Goal: Task Accomplishment & Management: Complete application form

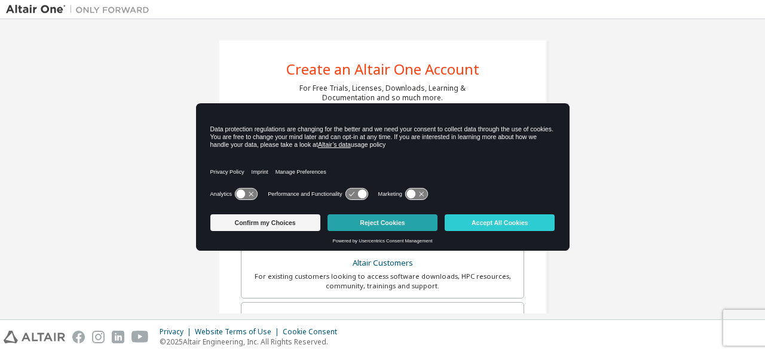
click at [375, 214] on button "Reject Cookies" at bounding box center [382, 222] width 110 height 17
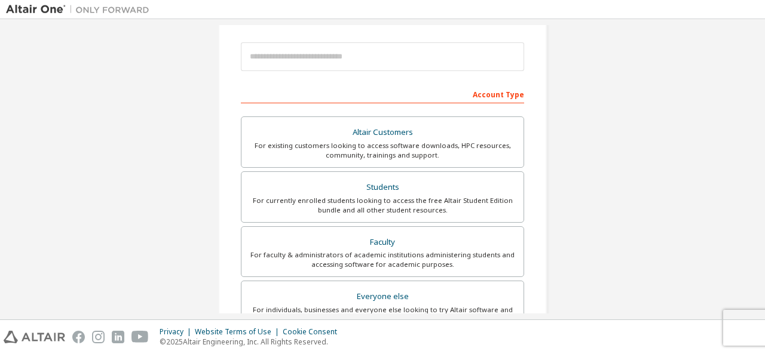
scroll to position [133, 0]
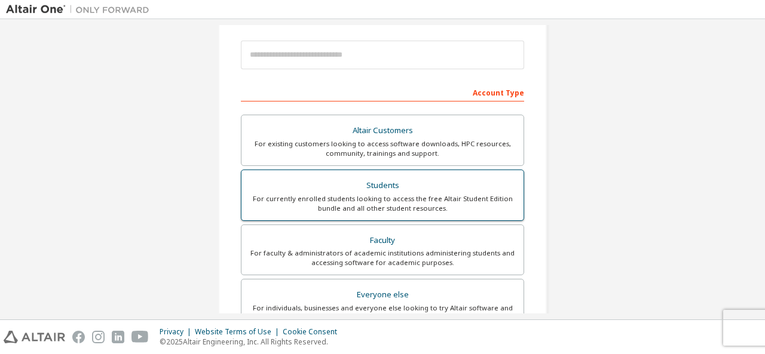
click at [372, 198] on div "For currently enrolled students looking to access the free Altair Student Editi…" at bounding box center [382, 203] width 268 height 19
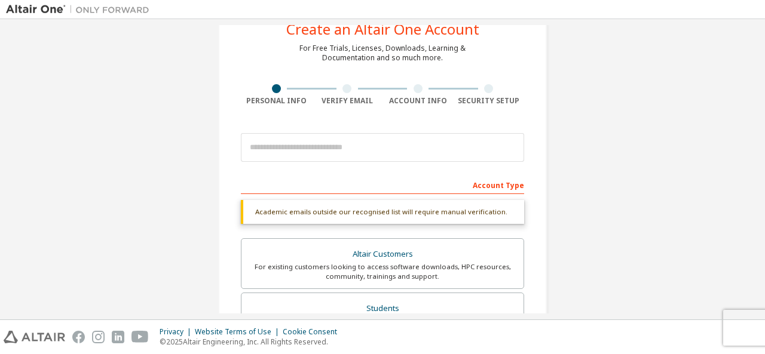
scroll to position [41, 0]
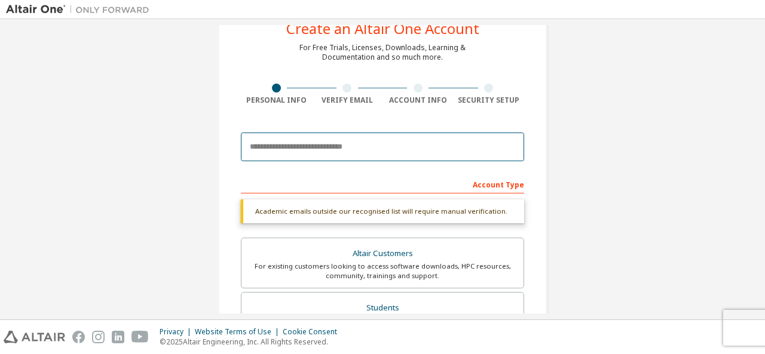
click at [355, 138] on input "email" at bounding box center [382, 147] width 283 height 29
type input "*"
type input "**********"
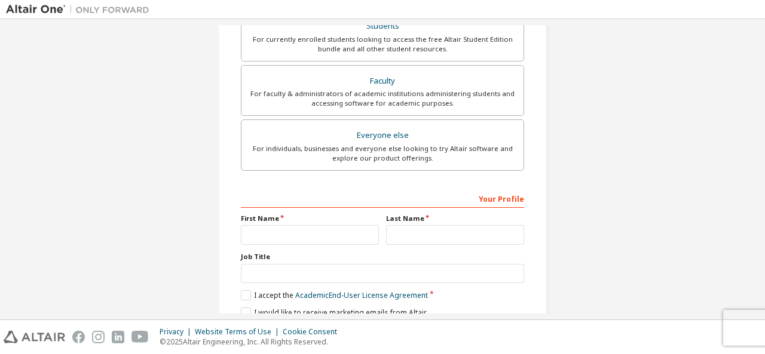
scroll to position [320, 0]
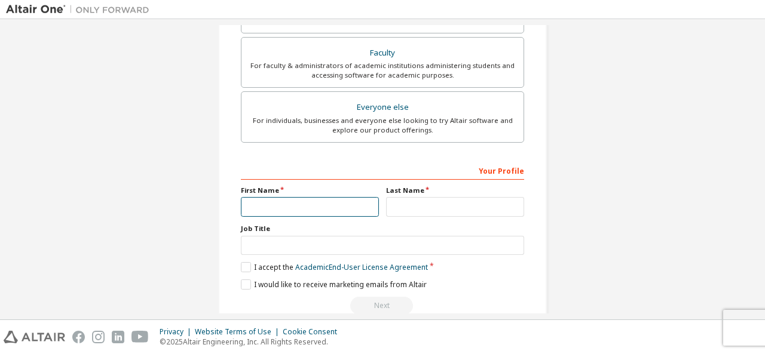
click at [301, 197] on input "text" at bounding box center [310, 207] width 138 height 20
type input "*****"
type input "********"
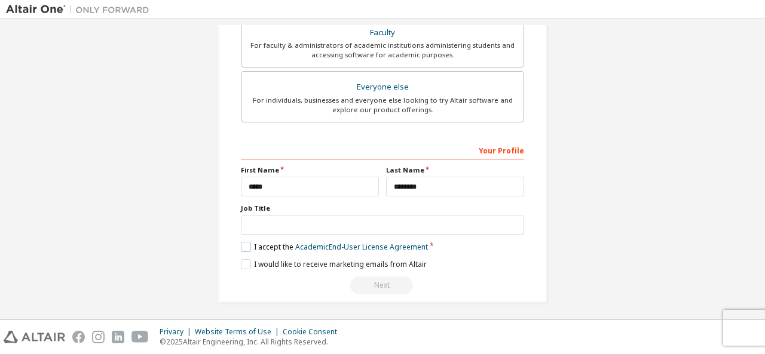
click at [248, 243] on label "I accept the Academic End-User License Agreement" at bounding box center [334, 247] width 187 height 10
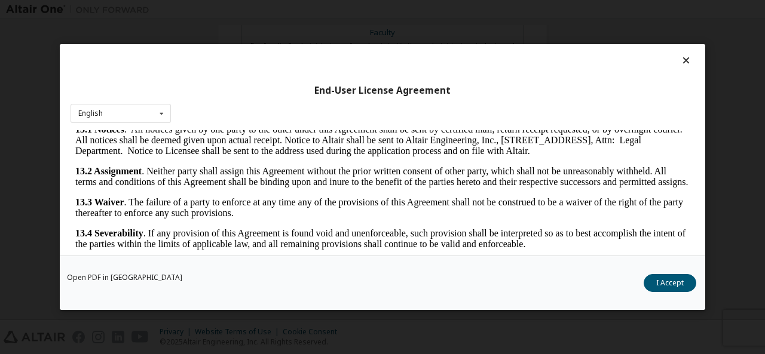
scroll to position [1989, 0]
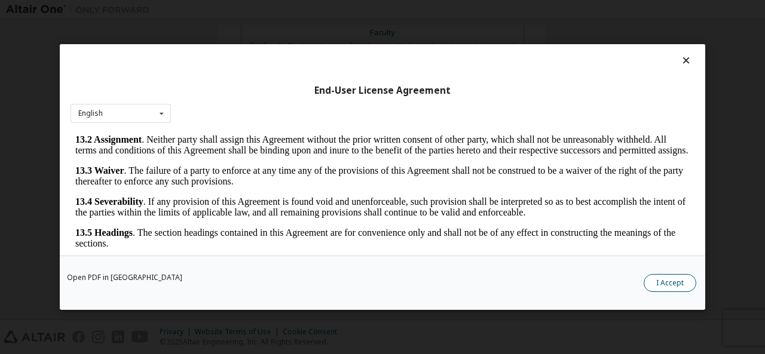
click at [665, 284] on button "I Accept" at bounding box center [669, 283] width 53 height 18
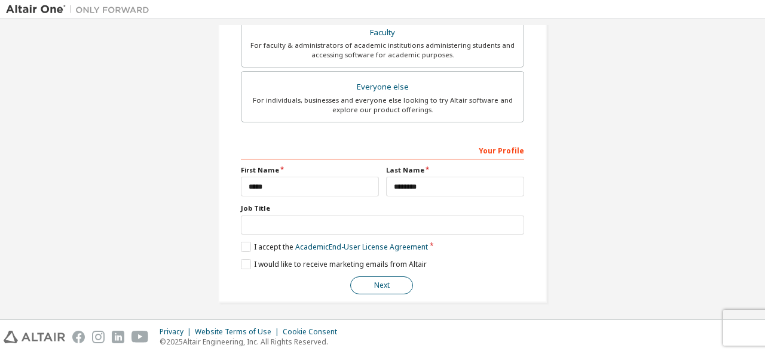
click at [377, 283] on button "Next" at bounding box center [381, 286] width 63 height 18
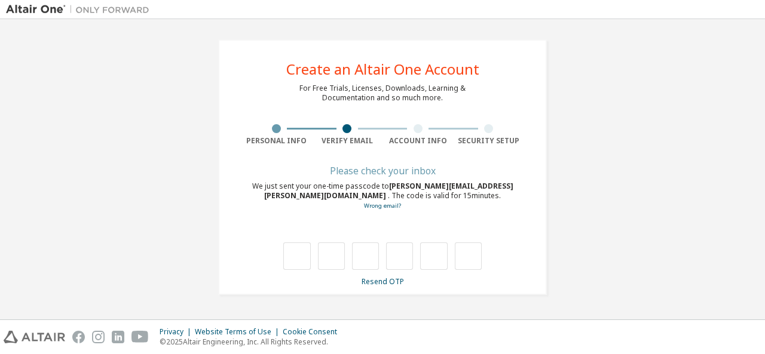
scroll to position [0, 0]
type input "*"
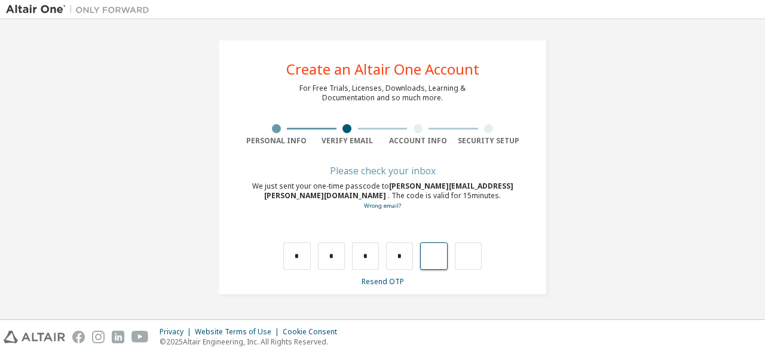
type input "*"
